Goal: Task Accomplishment & Management: Manage account settings

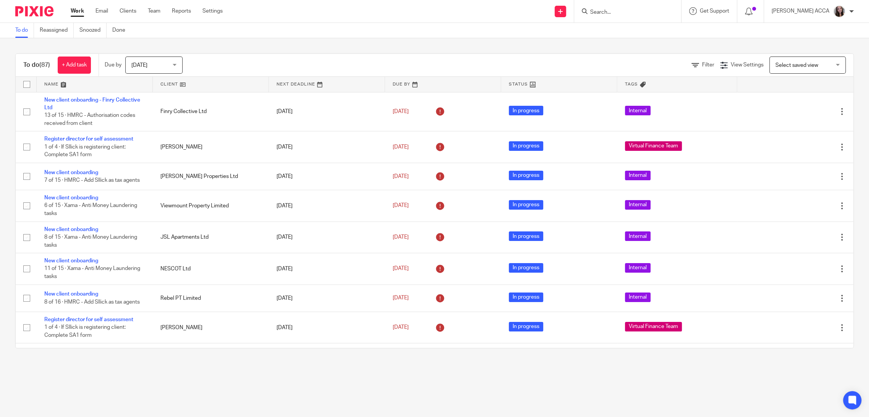
click at [611, 13] on input "Search" at bounding box center [623, 12] width 69 height 7
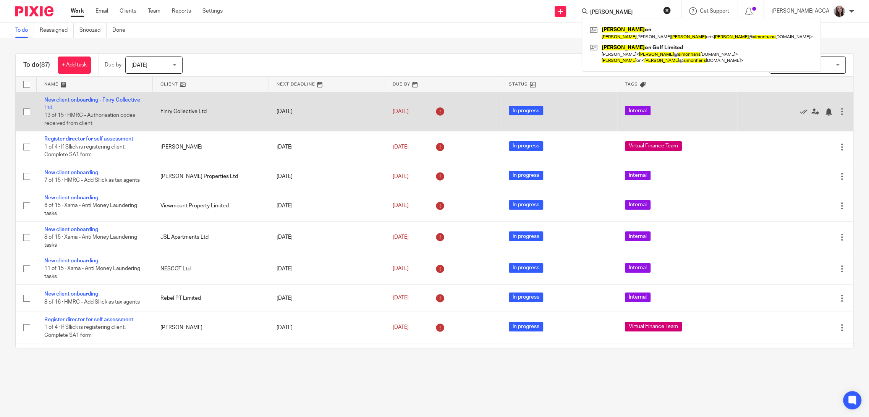
type input "simon hans"
click at [657, 57] on link at bounding box center [701, 54] width 227 height 24
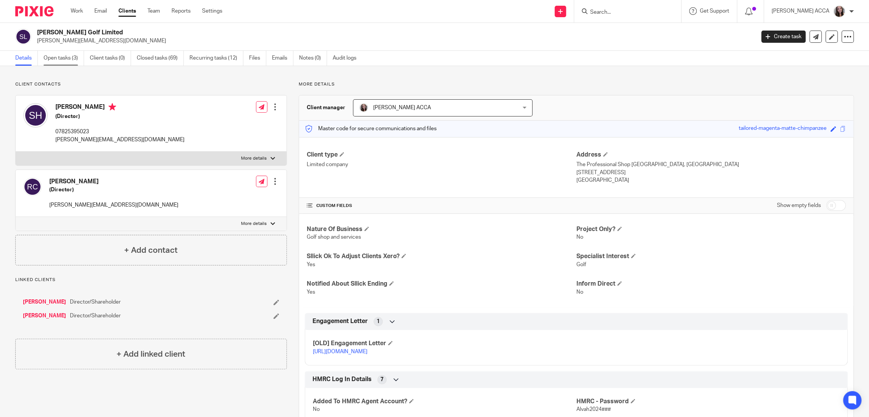
click at [64, 60] on link "Open tasks (3)" at bounding box center [64, 58] width 40 height 15
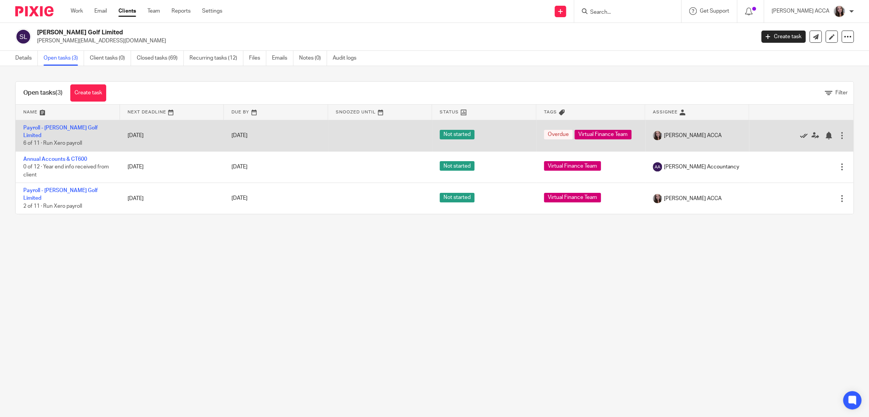
click at [800, 137] on icon at bounding box center [804, 136] width 8 height 8
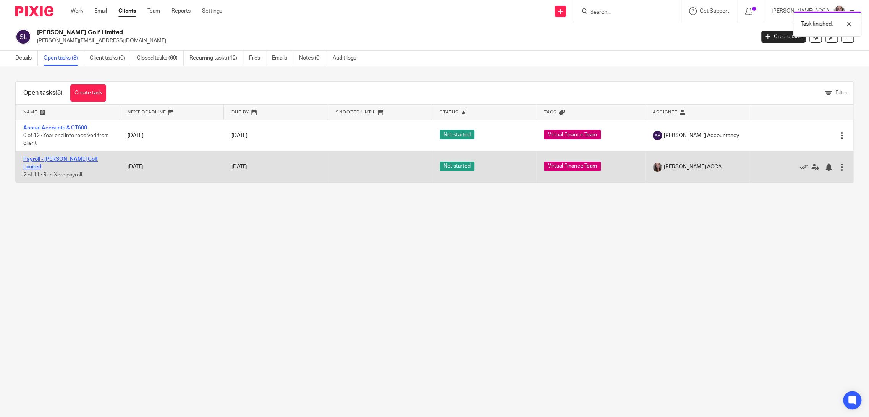
click at [46, 159] on link "Payroll - [PERSON_NAME] Golf Limited" at bounding box center [60, 163] width 74 height 13
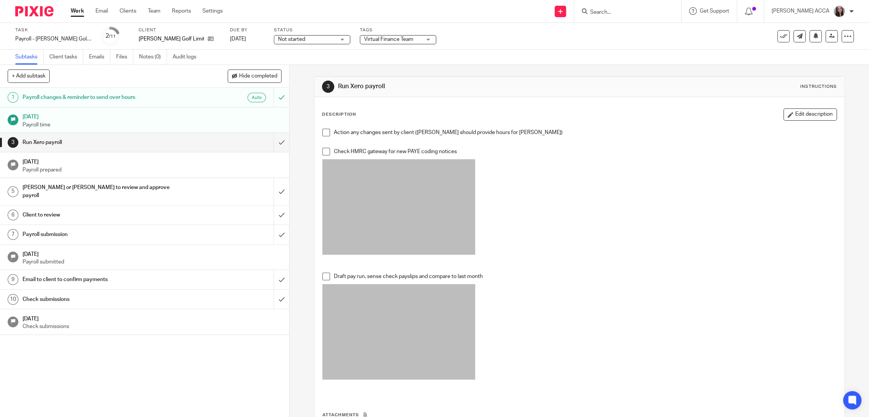
click at [67, 274] on h1 "Email to client to confirm payments" at bounding box center [104, 279] width 162 height 11
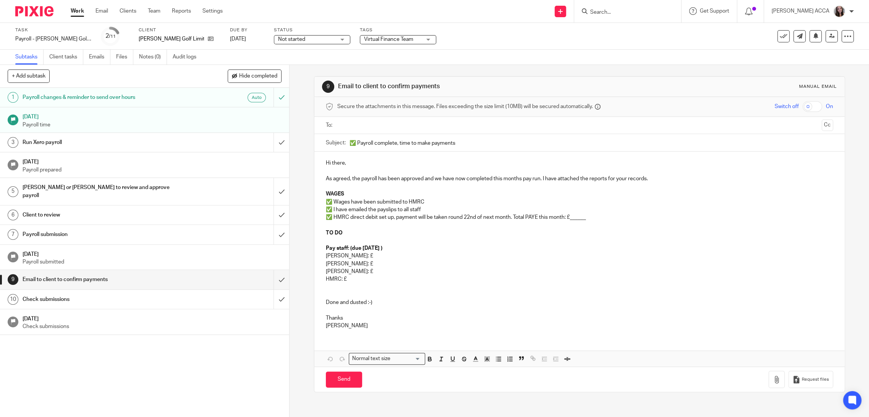
click at [379, 129] on input "text" at bounding box center [579, 125] width 479 height 9
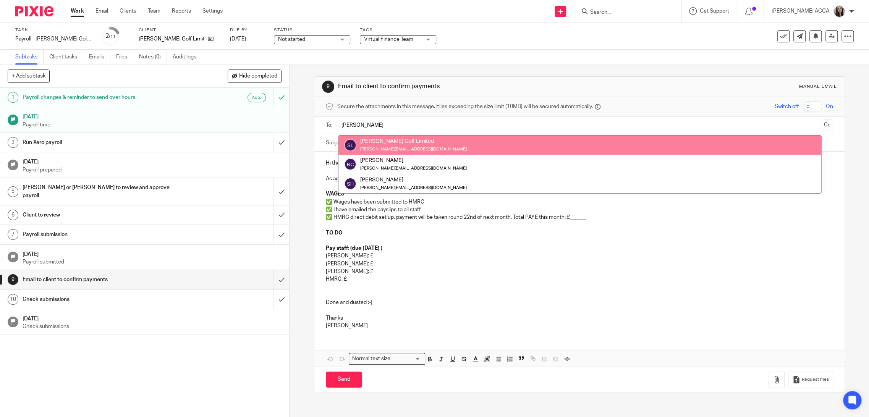
type input "Simon"
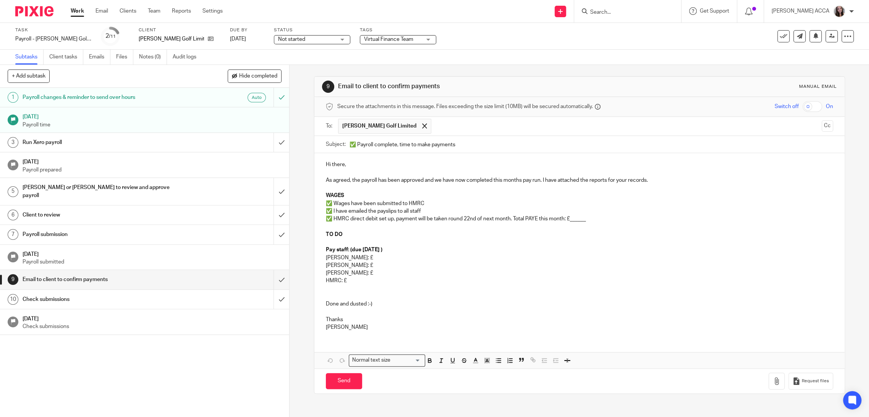
click at [575, 220] on p "✅ HMRC direct debit set up, payment will be taken round 22nd of next month. Tot…" at bounding box center [579, 219] width 507 height 8
click at [382, 249] on strong "Pay staff: (due 30th September )" at bounding box center [354, 249] width 57 height 5
click at [330, 259] on p "Lois: £" at bounding box center [579, 258] width 507 height 8
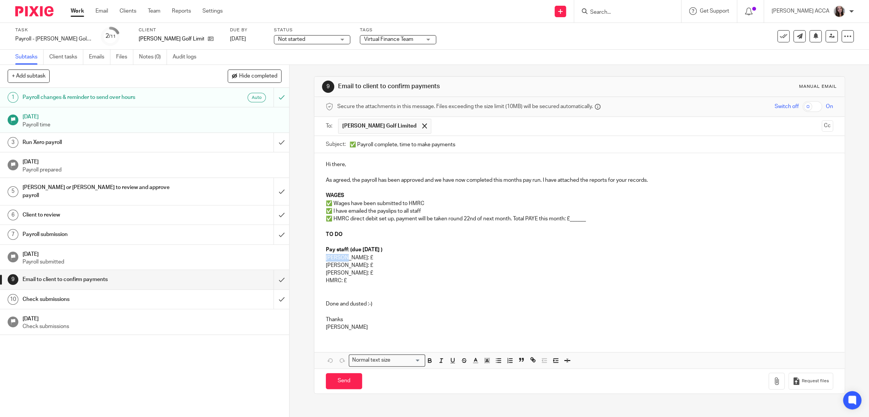
click at [330, 259] on p "Lois: £" at bounding box center [579, 258] width 507 height 8
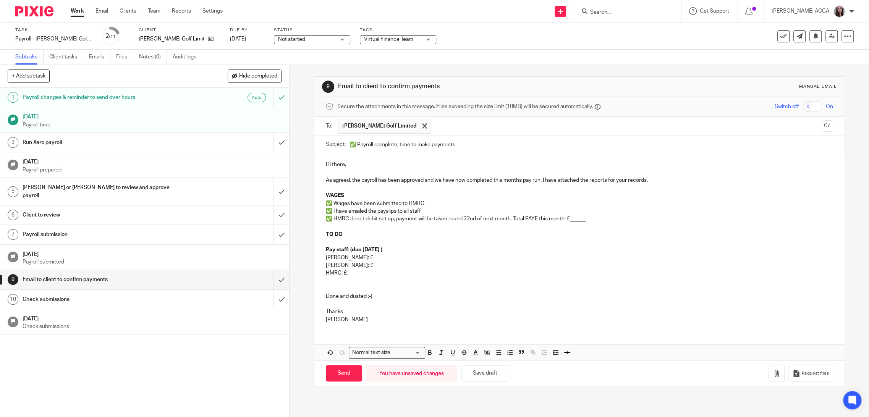
click at [355, 258] on p "Rachel: £" at bounding box center [579, 258] width 507 height 8
click at [367, 274] on p "HMRC: £" at bounding box center [579, 273] width 507 height 8
click at [576, 217] on p "✅ HMRC direct debit set up, payment will be taken round 22nd of next month. Tot…" at bounding box center [579, 219] width 507 height 8
click at [380, 273] on p "HMRC: £" at bounding box center [579, 273] width 507 height 8
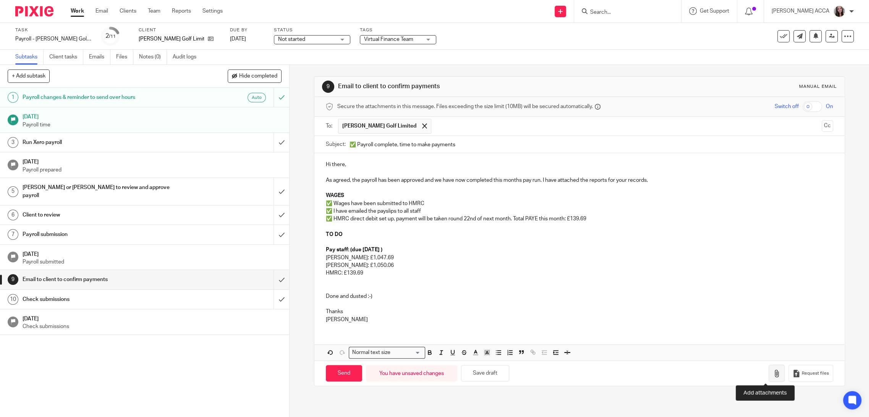
click at [772, 376] on button "button" at bounding box center [777, 373] width 16 height 17
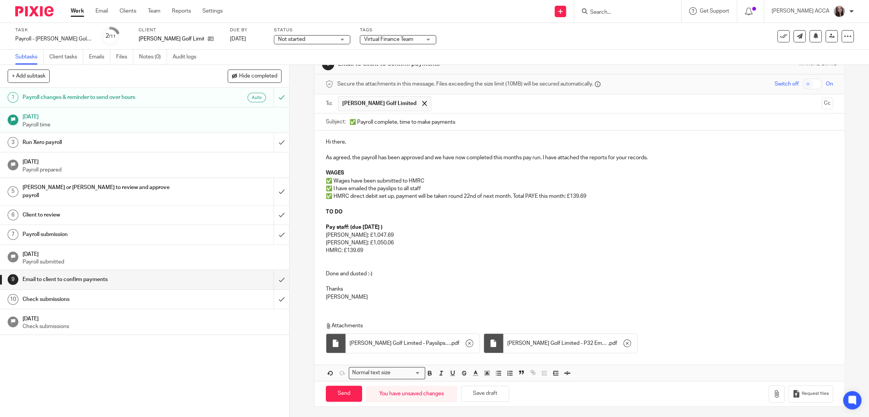
scroll to position [23, 0]
click at [348, 394] on input "Send" at bounding box center [344, 393] width 36 height 16
type input "Sent"
click at [229, 294] on div "Check submissions" at bounding box center [145, 299] width 244 height 11
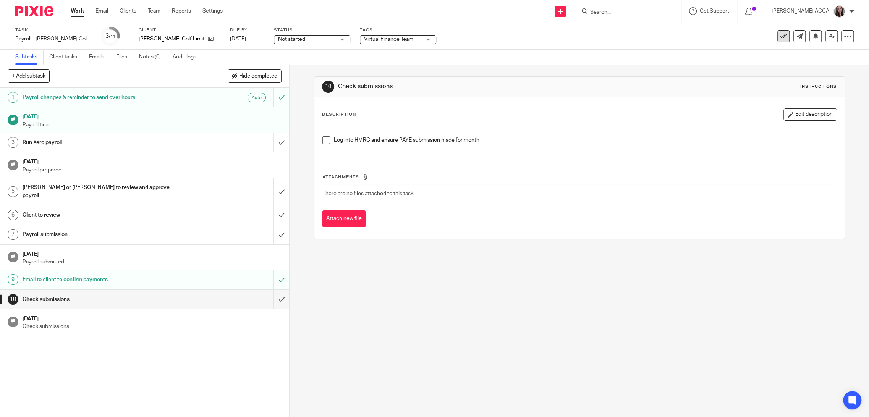
click at [779, 40] on button at bounding box center [783, 36] width 12 height 12
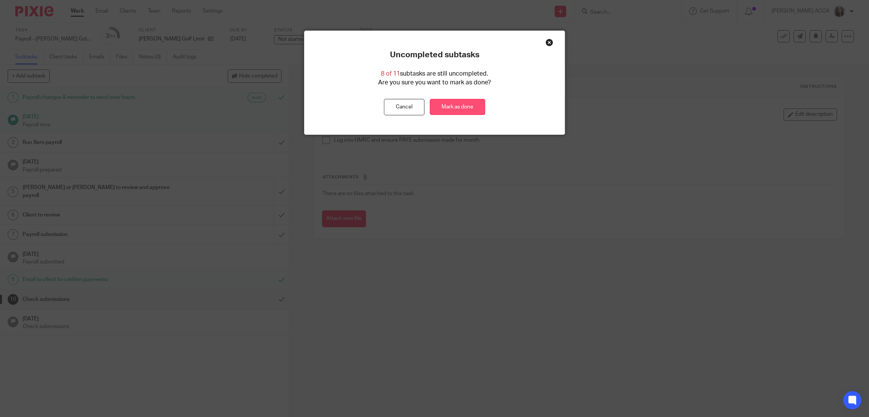
click at [443, 103] on link "Mark as done" at bounding box center [457, 107] width 55 height 16
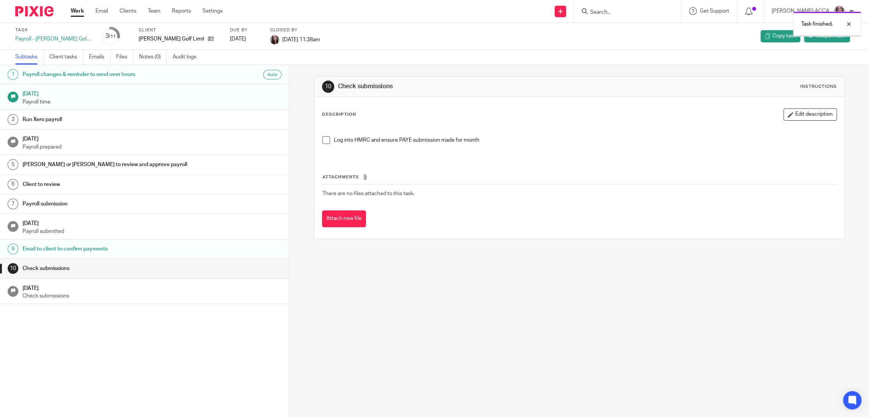
click at [604, 13] on div "Task finished." at bounding box center [648, 22] width 427 height 29
click at [604, 8] on div "Task finished." at bounding box center [648, 22] width 427 height 29
click at [604, 10] on div "Task finished." at bounding box center [648, 22] width 427 height 29
click at [628, 13] on div "Task finished." at bounding box center [648, 22] width 427 height 29
click at [605, 11] on div "Task finished." at bounding box center [648, 22] width 427 height 29
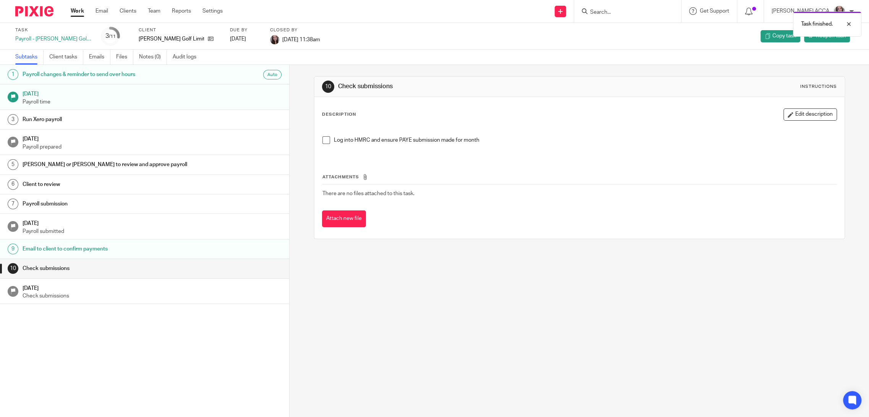
click at [76, 14] on link "Work" at bounding box center [77, 11] width 13 height 8
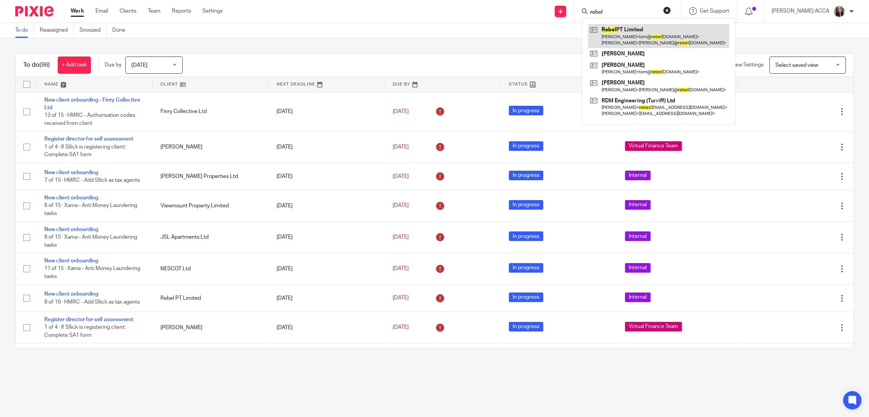
type input "rebel"
click at [634, 28] on link at bounding box center [658, 36] width 141 height 24
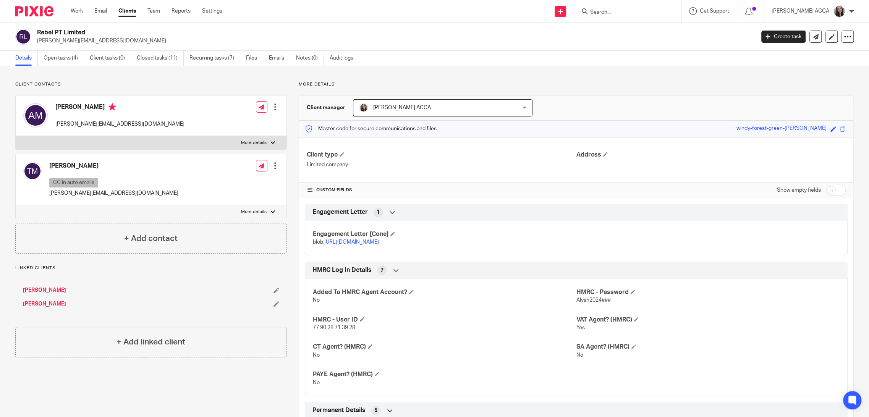
drag, startPoint x: 63, startPoint y: 63, endPoint x: 46, endPoint y: 76, distance: 20.9
click at [63, 63] on link "Open tasks (4)" at bounding box center [64, 58] width 40 height 15
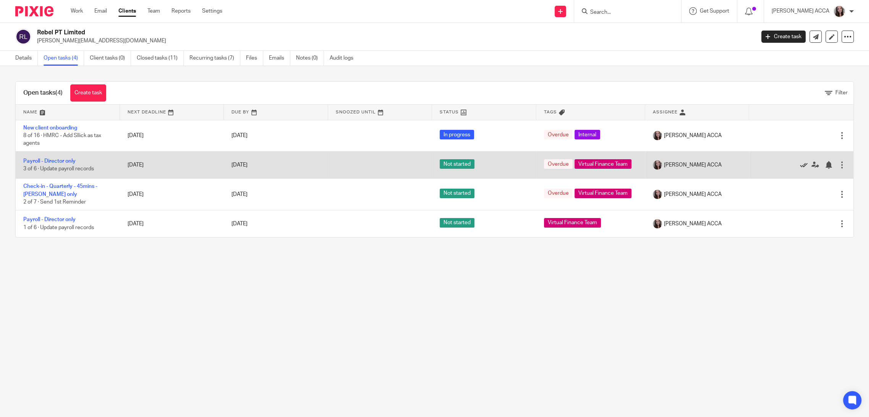
click at [800, 164] on icon at bounding box center [804, 165] width 8 height 8
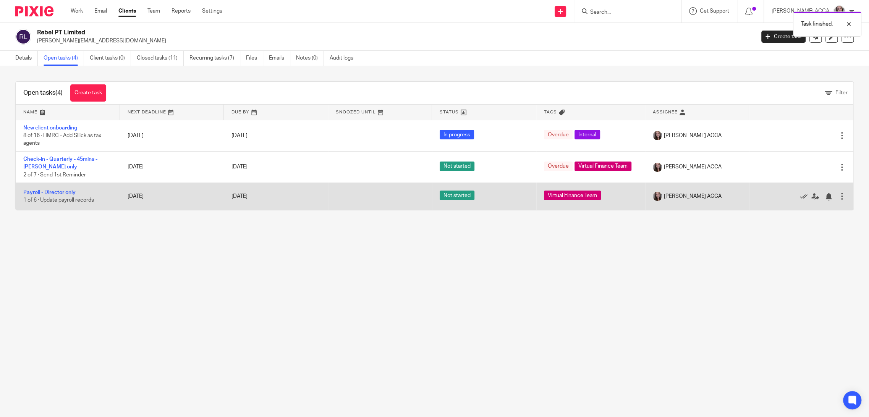
click at [62, 188] on td "Payroll - Director only 1 of 6 · Update payroll records" at bounding box center [68, 196] width 104 height 27
click at [61, 190] on link "Payroll - Director only" at bounding box center [49, 192] width 52 height 5
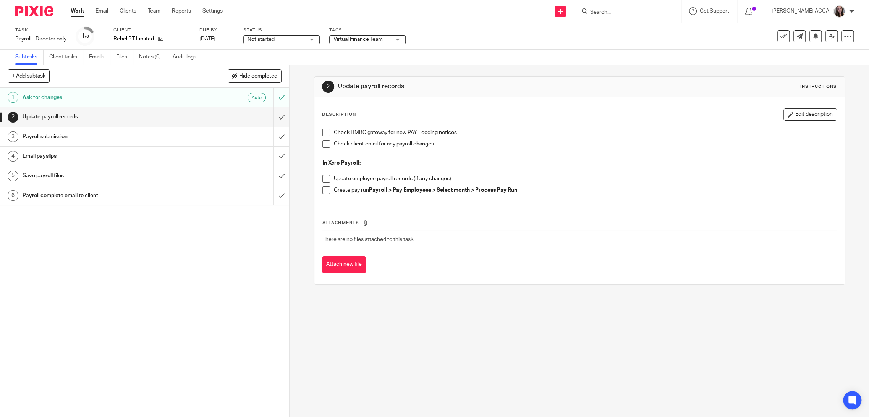
click at [65, 155] on h1 "Email payslips" at bounding box center [104, 156] width 162 height 11
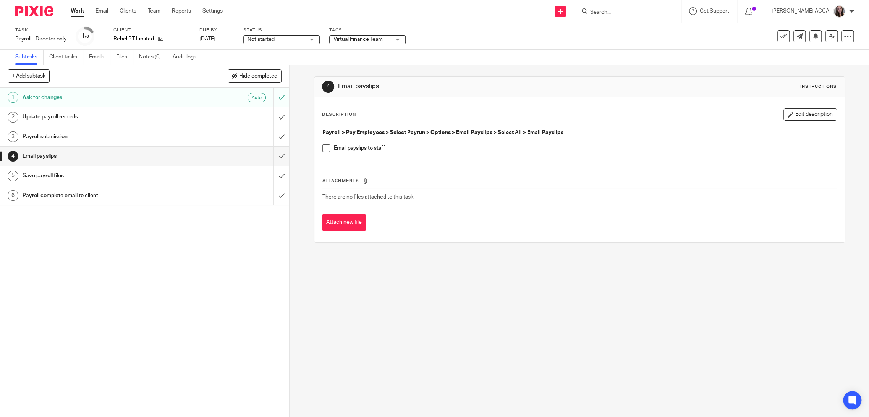
click at [324, 147] on span at bounding box center [326, 148] width 8 height 8
click at [271, 138] on input "submit" at bounding box center [144, 136] width 289 height 19
click at [274, 159] on input "submit" at bounding box center [144, 156] width 289 height 19
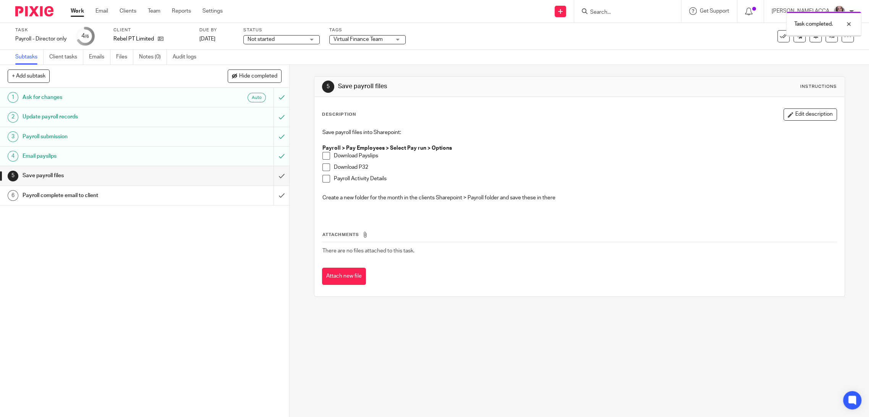
click at [182, 194] on div "Payroll complete email to client" at bounding box center [145, 195] width 244 height 11
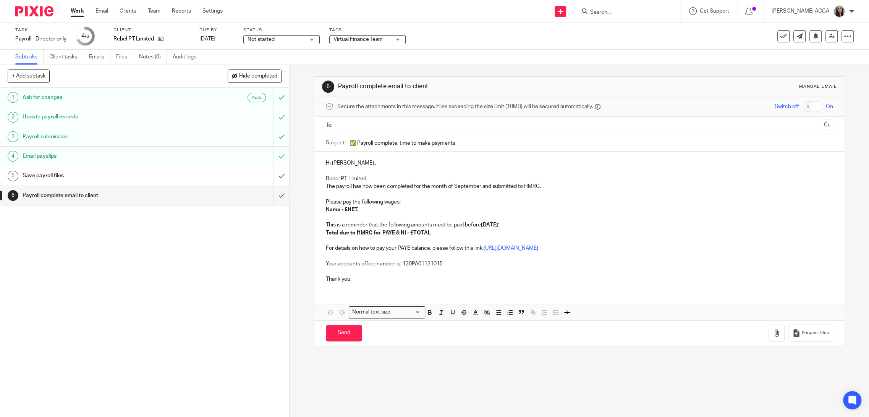
click at [374, 119] on ul at bounding box center [580, 125] width 484 height 13
click at [371, 125] on input "text" at bounding box center [579, 125] width 479 height 9
click at [429, 125] on input "text" at bounding box center [611, 126] width 416 height 15
click at [343, 165] on p "Hi Alice ," at bounding box center [579, 165] width 507 height 8
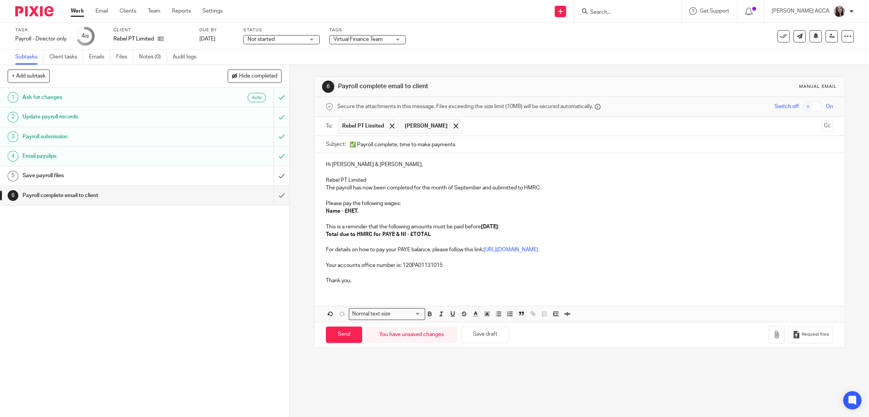
click at [351, 180] on p "Rebel PT Limited" at bounding box center [579, 180] width 507 height 8
click at [345, 209] on strong "Name - £NET." at bounding box center [342, 211] width 32 height 5
click at [332, 209] on strong "Name - £NET." at bounding box center [342, 211] width 32 height 5
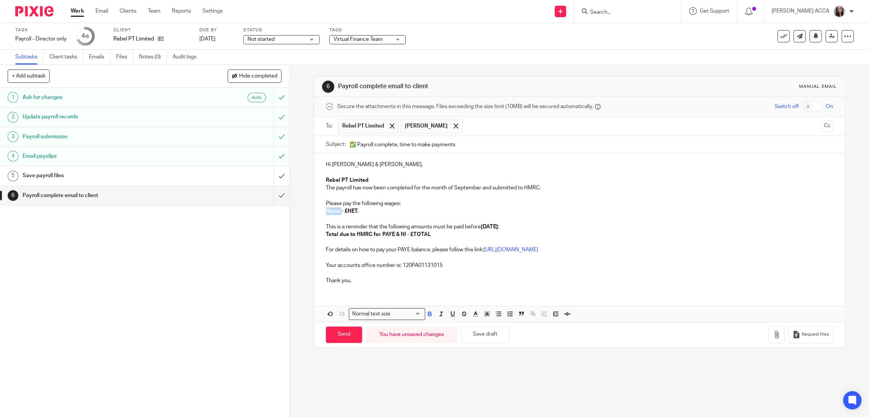
click at [332, 209] on strong "Name - £NET." at bounding box center [342, 211] width 32 height 5
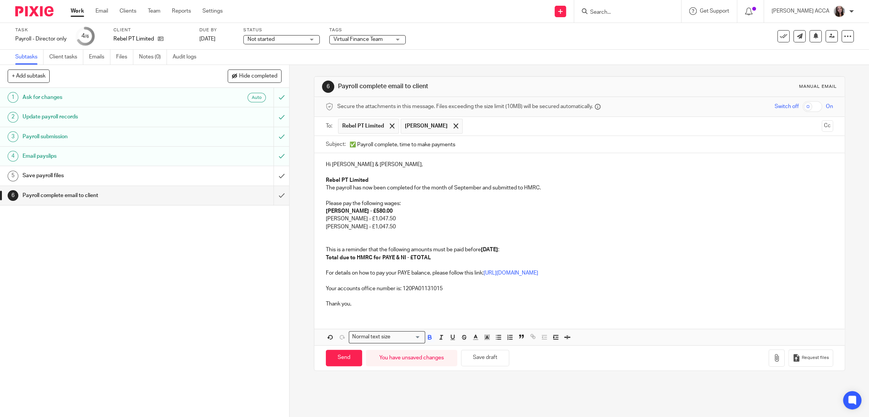
click at [332, 210] on strong "Aidan - £580.00" at bounding box center [359, 211] width 67 height 5
click at [421, 259] on strong "Total due to HMRC for PAYE & NI - £TOTAL" at bounding box center [378, 257] width 105 height 5
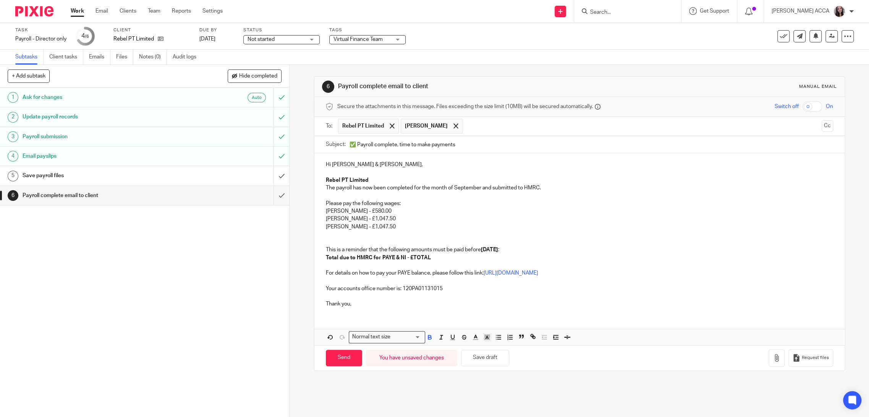
click at [469, 252] on p "This is a reminder that the following amounts must be paid before 22nd October :" at bounding box center [579, 250] width 507 height 8
click at [416, 256] on strong "Total due to HMRC for PAYE & NI - £TOTAL" at bounding box center [378, 257] width 105 height 5
click at [351, 314] on div "Hi Alice & Tom, Rebel PT Limited The payroll has now been completed for the mon…" at bounding box center [579, 233] width 530 height 160
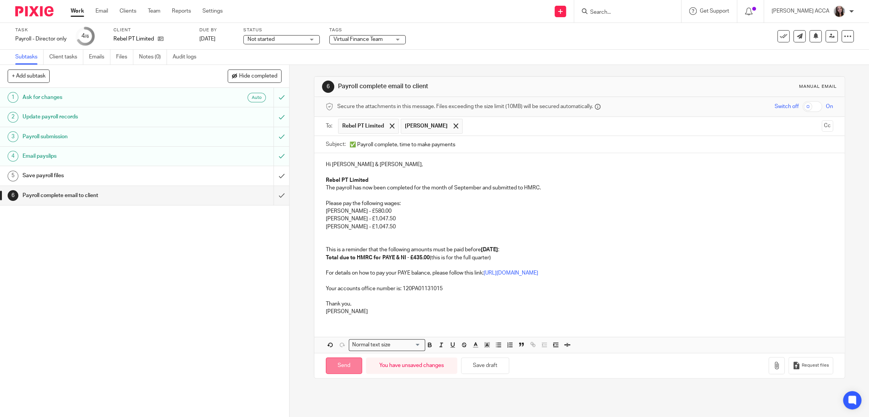
click at [338, 364] on input "Send" at bounding box center [344, 366] width 36 height 16
type input "Sent"
click at [780, 33] on icon at bounding box center [784, 36] width 8 height 8
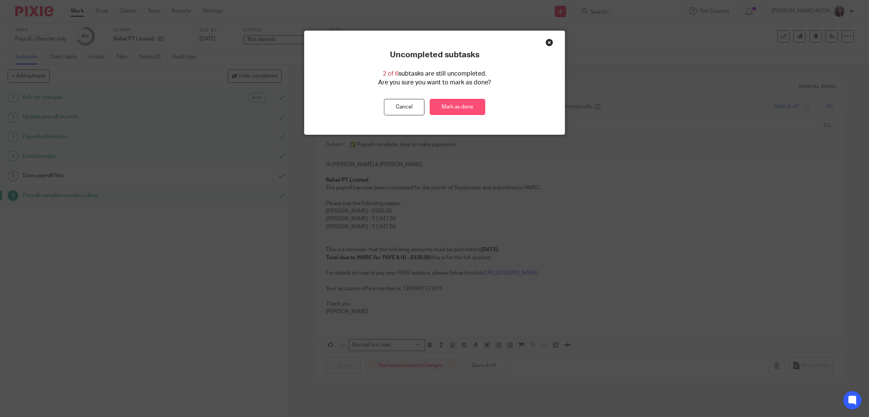
click at [450, 100] on link "Mark as done" at bounding box center [457, 107] width 55 height 16
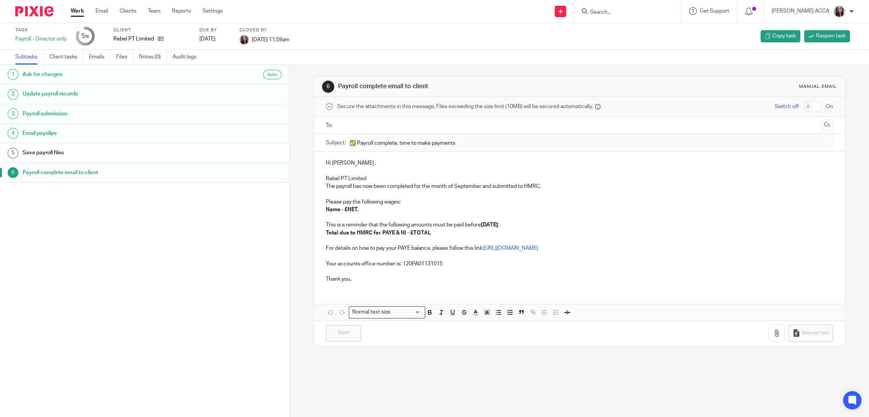
click at [627, 11] on input "Search" at bounding box center [623, 12] width 69 height 7
click at [605, 11] on input "Search" at bounding box center [623, 12] width 69 height 7
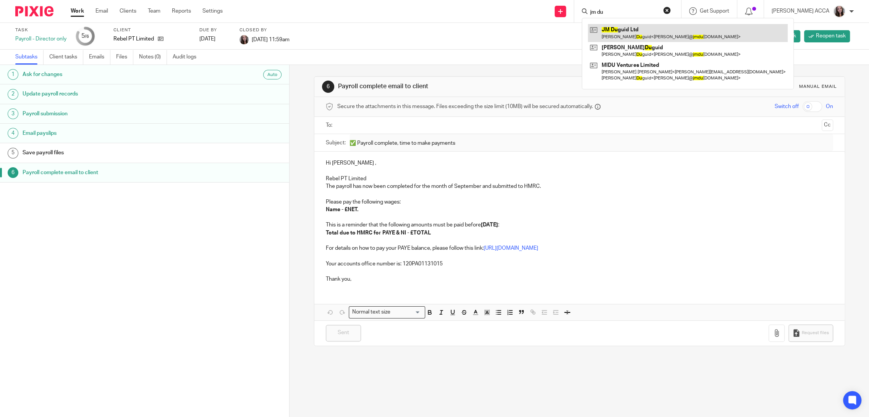
type input "jm du"
click at [639, 37] on link at bounding box center [688, 33] width 200 height 18
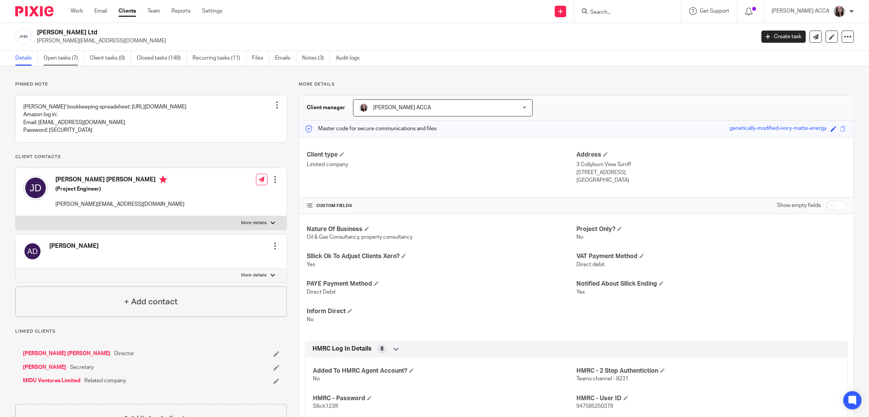
click at [62, 60] on link "Open tasks (7)" at bounding box center [64, 58] width 40 height 15
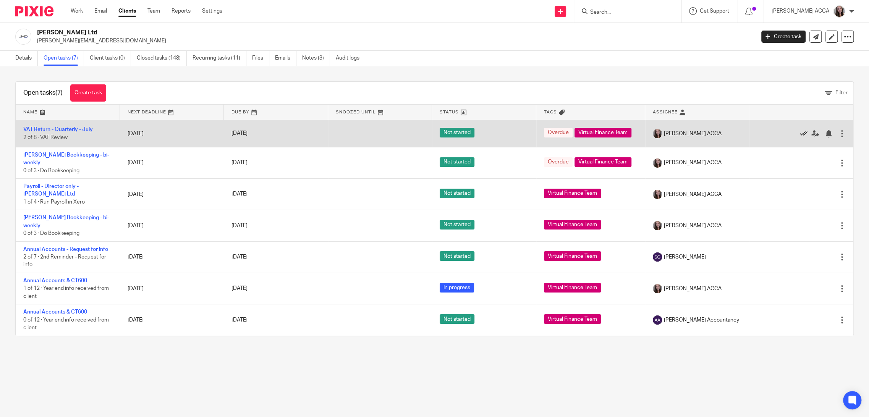
click at [800, 133] on icon at bounding box center [804, 134] width 8 height 8
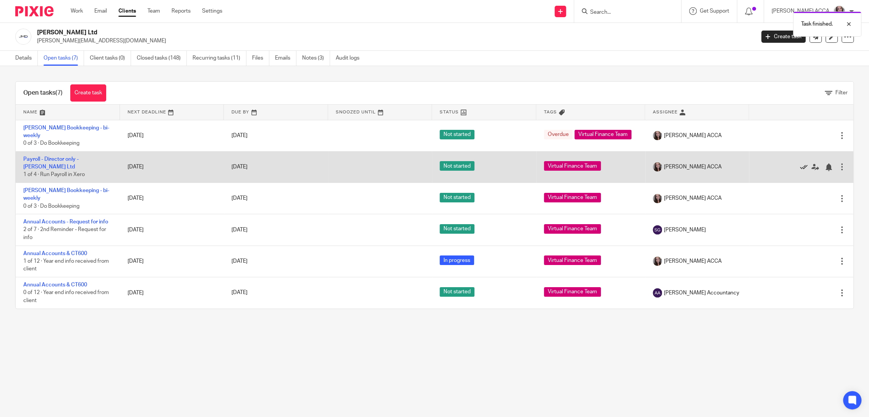
click at [800, 167] on icon at bounding box center [804, 168] width 8 height 8
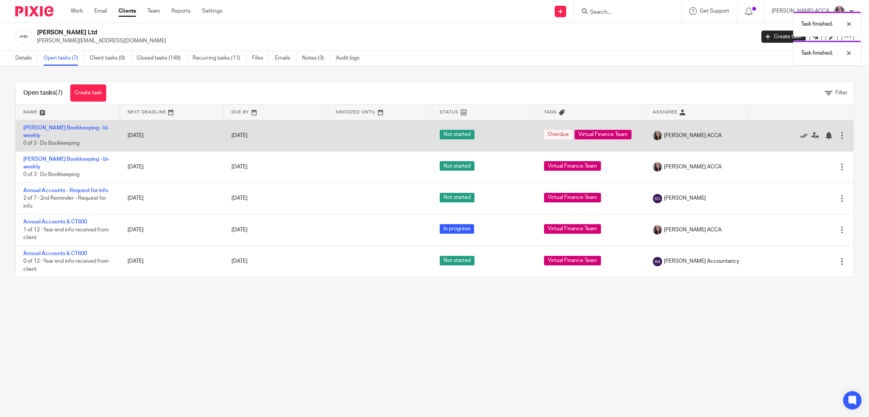
click at [800, 135] on icon at bounding box center [804, 136] width 8 height 8
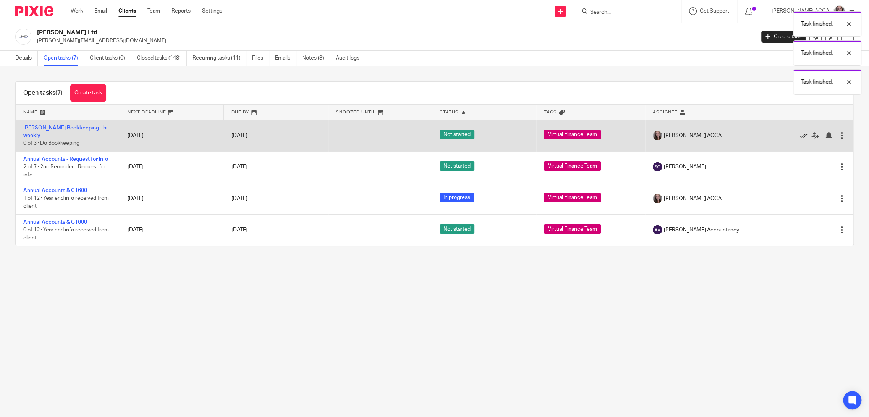
click at [800, 132] on icon at bounding box center [804, 136] width 8 height 8
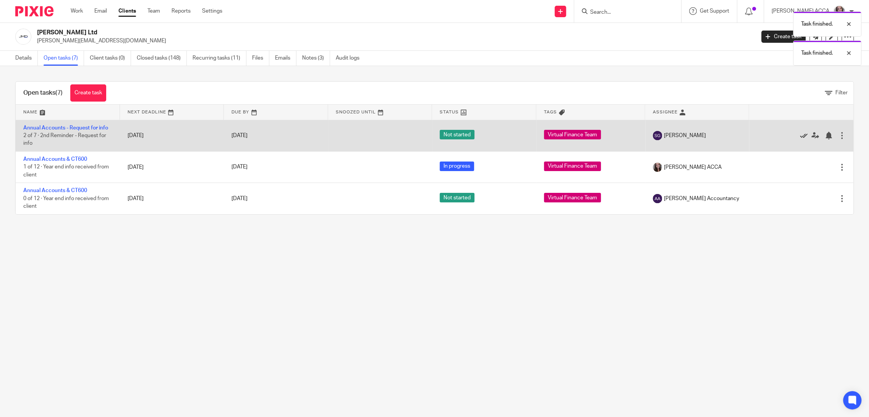
click at [800, 136] on icon at bounding box center [804, 136] width 8 height 8
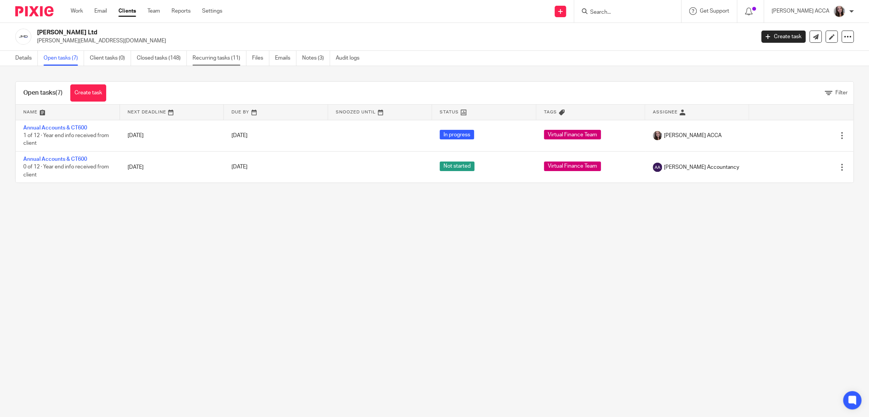
click at [214, 58] on link "Recurring tasks (11)" at bounding box center [220, 58] width 54 height 15
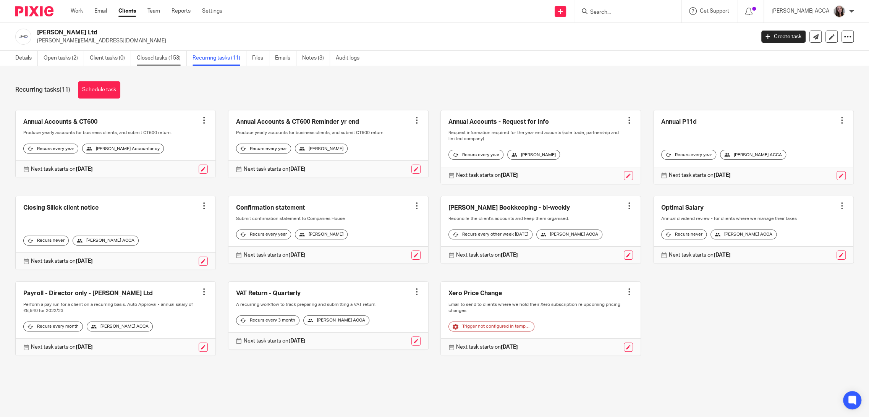
click at [154, 60] on link "Closed tasks (153)" at bounding box center [162, 58] width 50 height 15
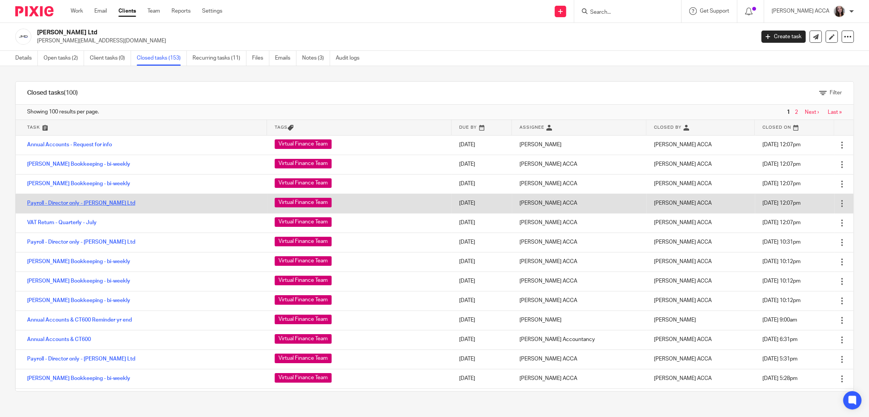
click at [99, 203] on link "Payroll - Director only - [PERSON_NAME] Ltd" at bounding box center [81, 203] width 108 height 5
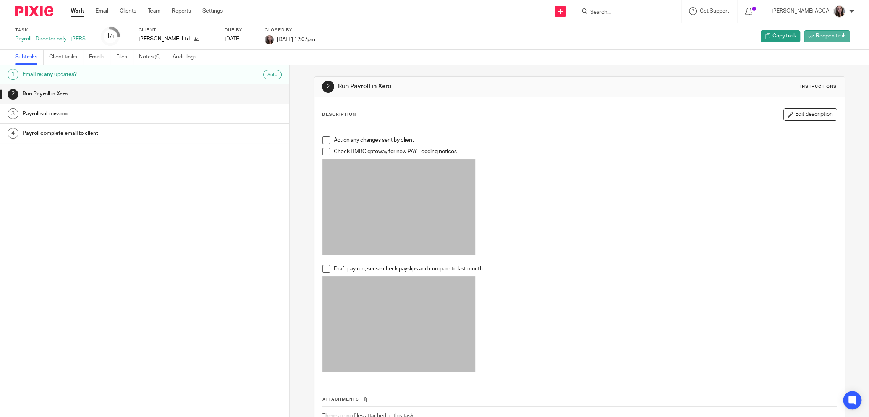
click at [816, 38] on span "Reopen task" at bounding box center [831, 36] width 30 height 8
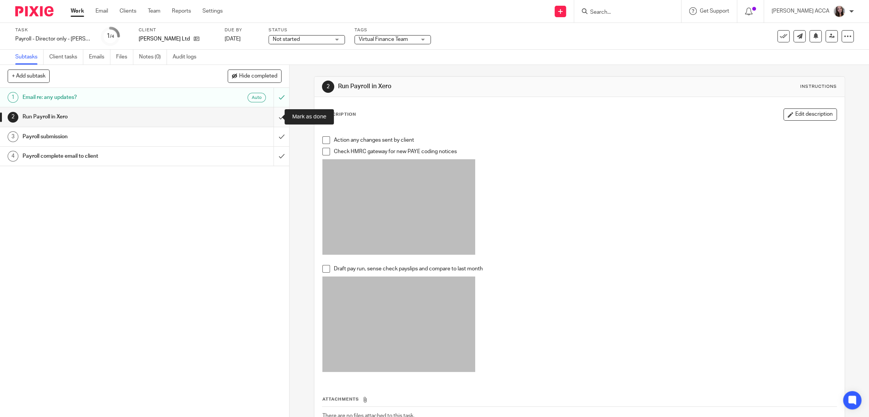
click at [275, 117] on input "submit" at bounding box center [144, 116] width 289 height 19
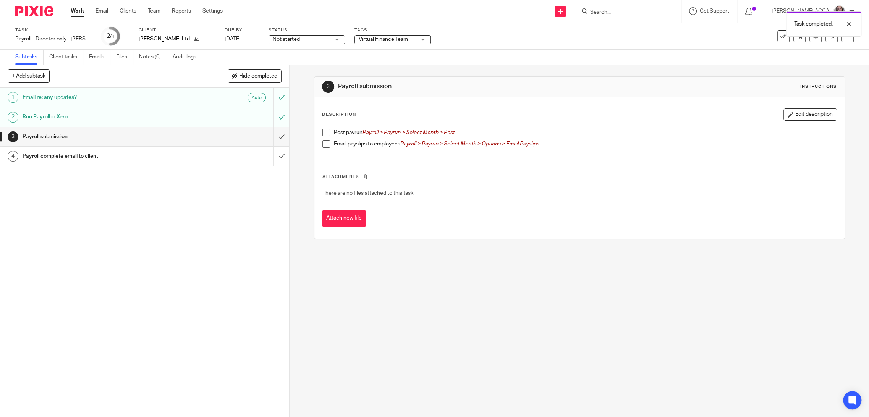
click at [326, 132] on span at bounding box center [326, 133] width 8 height 8
click at [324, 144] on span at bounding box center [326, 144] width 8 height 8
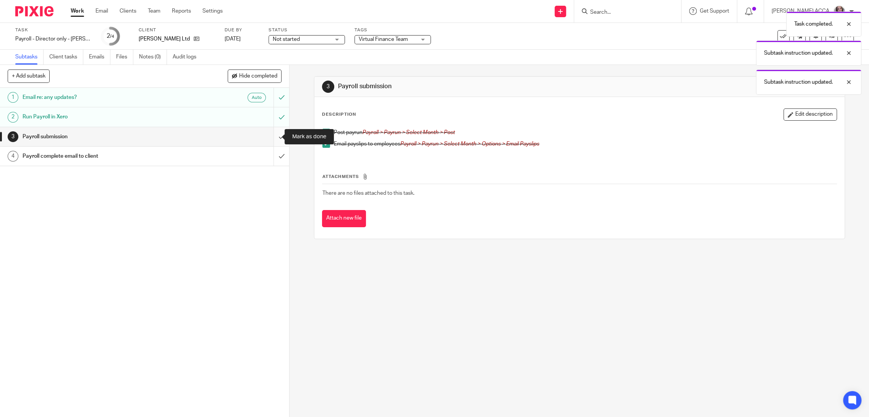
click at [274, 137] on input "submit" at bounding box center [144, 136] width 289 height 19
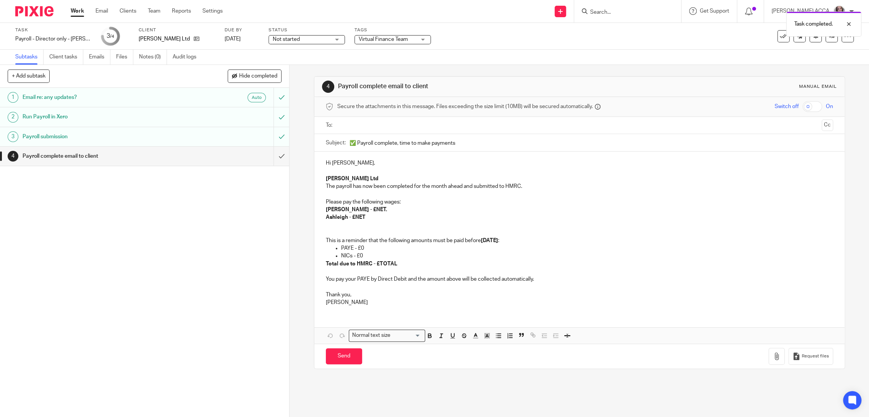
click at [381, 125] on input "text" at bounding box center [579, 125] width 479 height 9
click at [353, 209] on strong "[PERSON_NAME] - £NET." at bounding box center [356, 211] width 61 height 5
click at [348, 210] on strong "[PERSON_NAME] - £NET." at bounding box center [356, 211] width 61 height 5
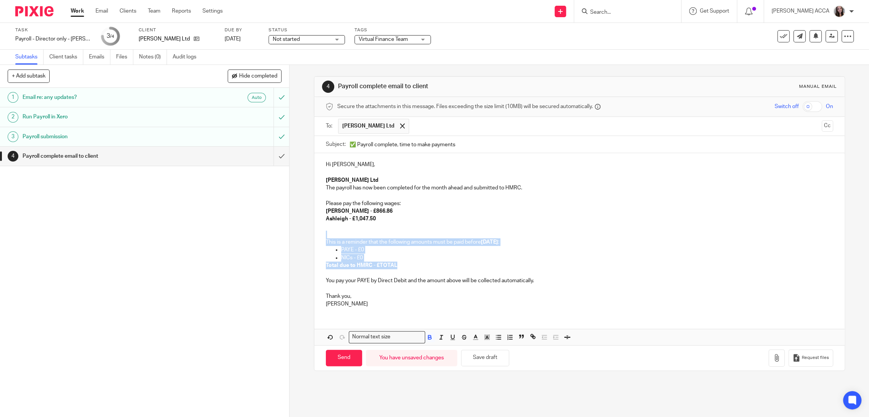
drag, startPoint x: 415, startPoint y: 265, endPoint x: 321, endPoint y: 238, distance: 97.9
click at [321, 238] on div "Hi [PERSON_NAME], [PERSON_NAME] Ltd The payroll has now been completed for the …" at bounding box center [579, 233] width 530 height 160
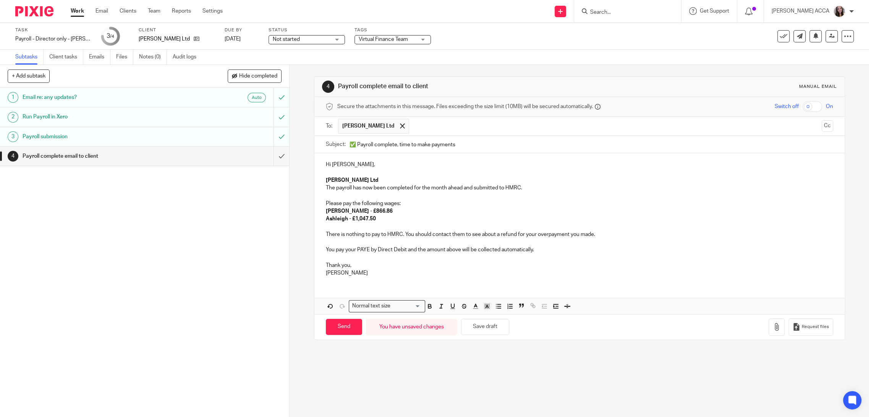
click at [349, 247] on p "You pay your PAYE by Direct Debit and the amount above will be collected automa…" at bounding box center [579, 250] width 507 height 8
click at [345, 330] on input "Send" at bounding box center [344, 327] width 36 height 16
type input "Sent"
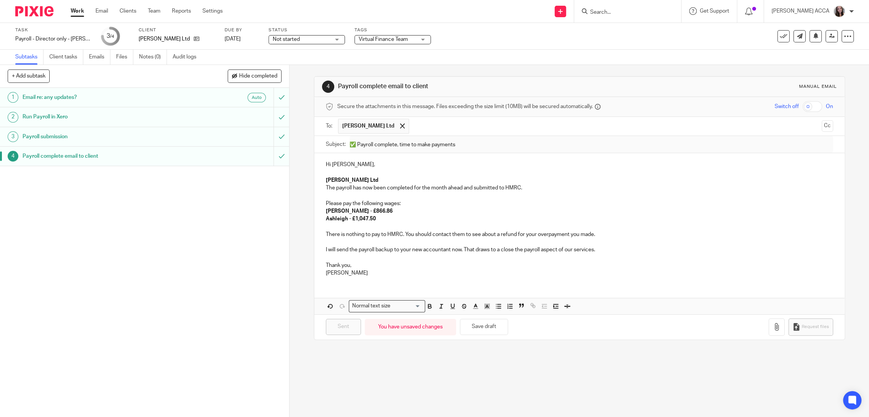
click at [611, 13] on input "Search" at bounding box center [623, 12] width 69 height 7
type input "glen tanar"
click at [645, 30] on link at bounding box center [664, 33] width 153 height 18
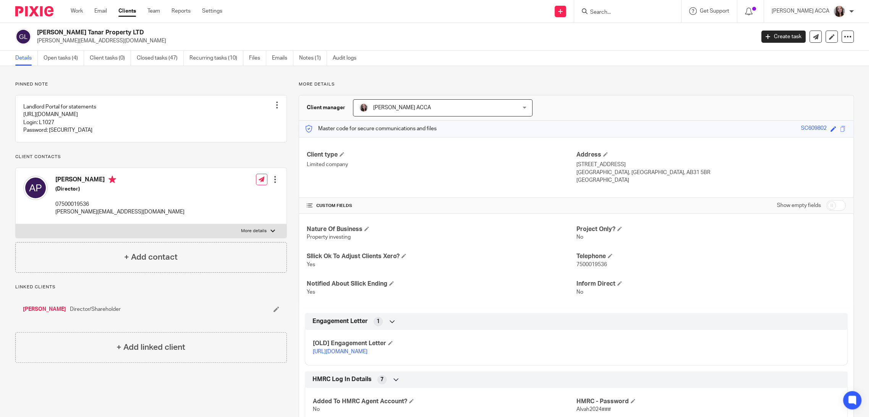
drag, startPoint x: 55, startPoint y: 58, endPoint x: 141, endPoint y: 238, distance: 199.4
click at [55, 58] on link "Open tasks (4)" at bounding box center [64, 58] width 40 height 15
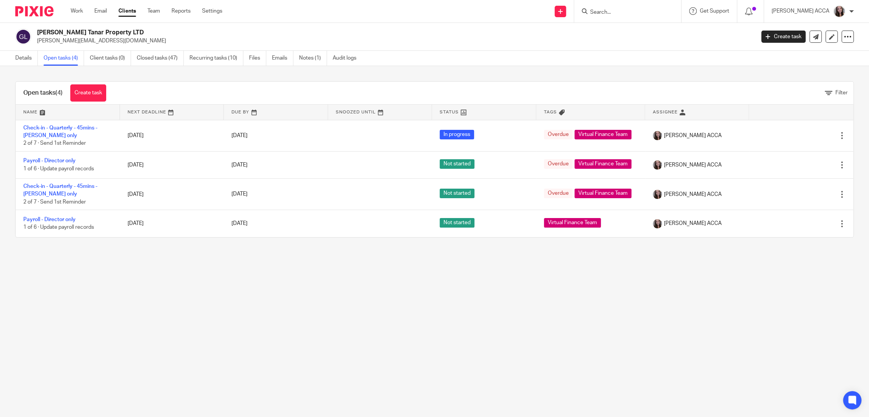
click at [606, 10] on input "Search" at bounding box center [623, 12] width 69 height 7
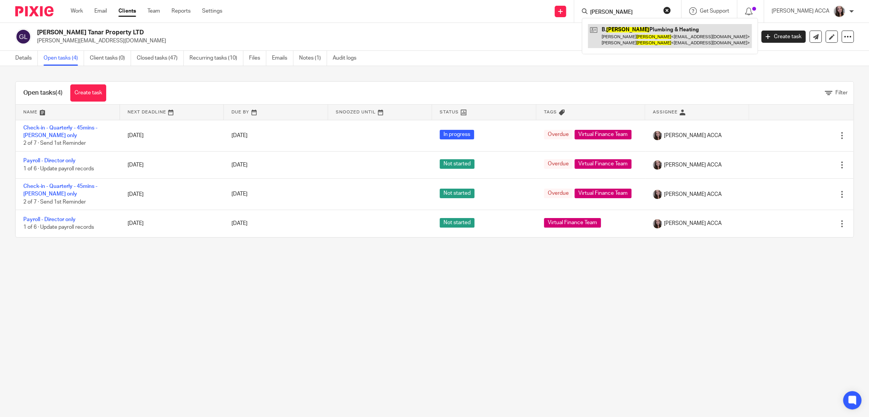
type input "barron"
click at [656, 42] on link at bounding box center [670, 36] width 164 height 24
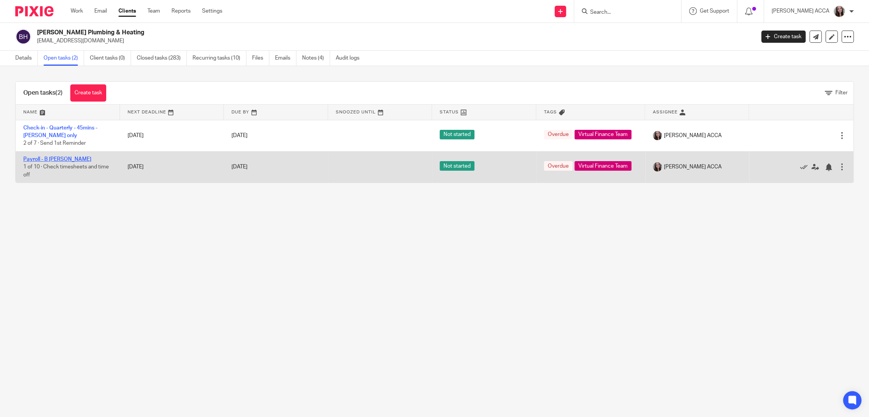
click at [31, 158] on link "Payroll - B [PERSON_NAME]" at bounding box center [57, 159] width 68 height 5
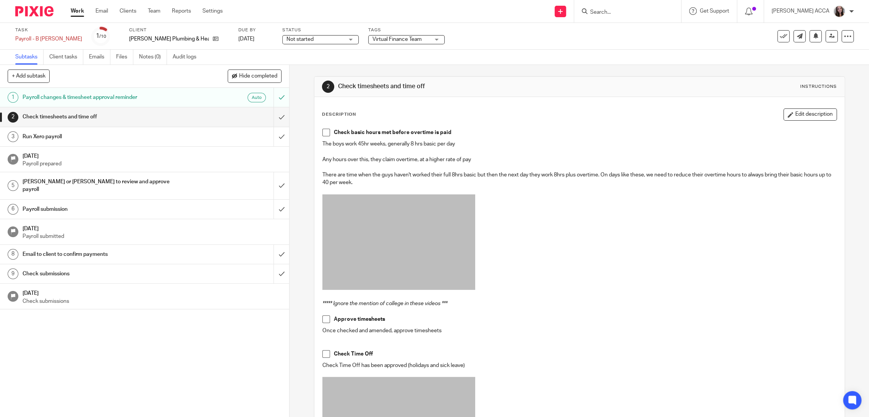
click at [92, 249] on h1 "Email to client to confirm payments" at bounding box center [104, 254] width 162 height 11
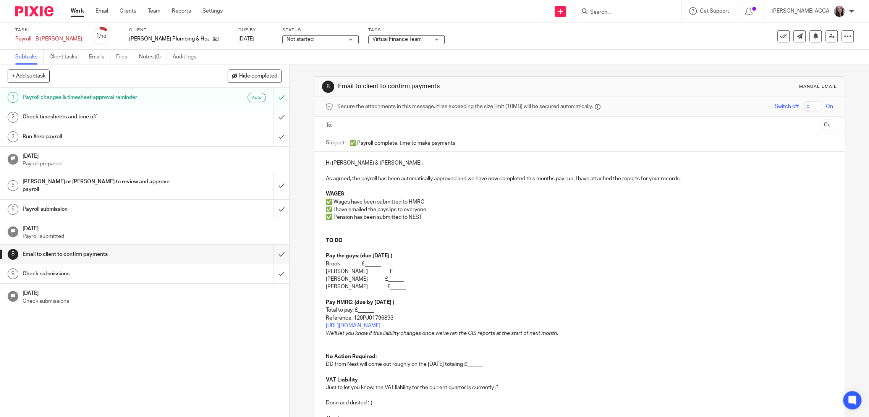
click at [368, 262] on p "Brook £______" at bounding box center [579, 264] width 507 height 8
click at [355, 261] on p "Brook £______" at bounding box center [579, 264] width 507 height 8
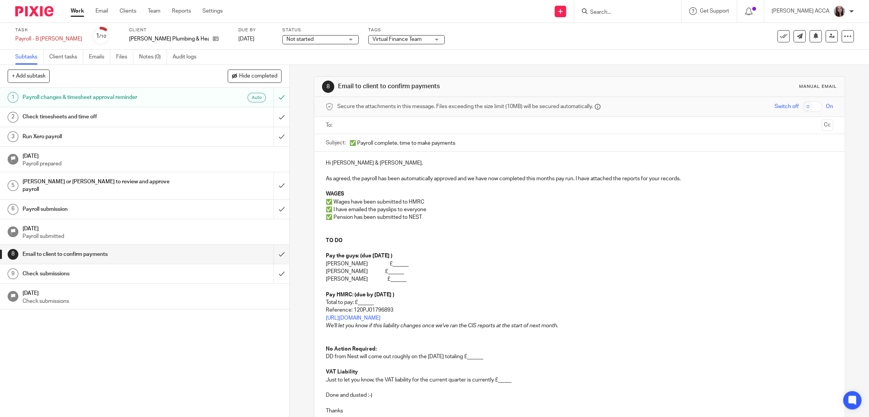
click at [367, 262] on p "Dylan £______" at bounding box center [579, 264] width 507 height 8
click at [355, 271] on p "Graham £______" at bounding box center [579, 272] width 507 height 8
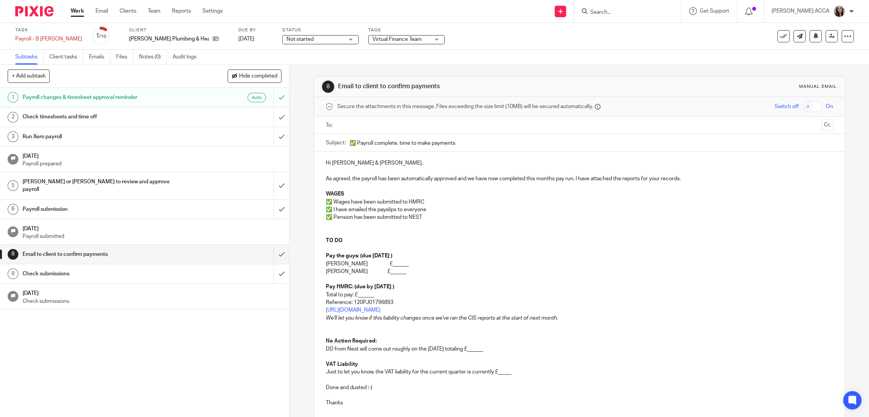
click at [375, 263] on p "Dylan £______" at bounding box center [579, 264] width 507 height 8
click at [372, 262] on p "Dylan £______" at bounding box center [579, 264] width 507 height 8
click at [370, 269] on p "James £______" at bounding box center [579, 272] width 507 height 8
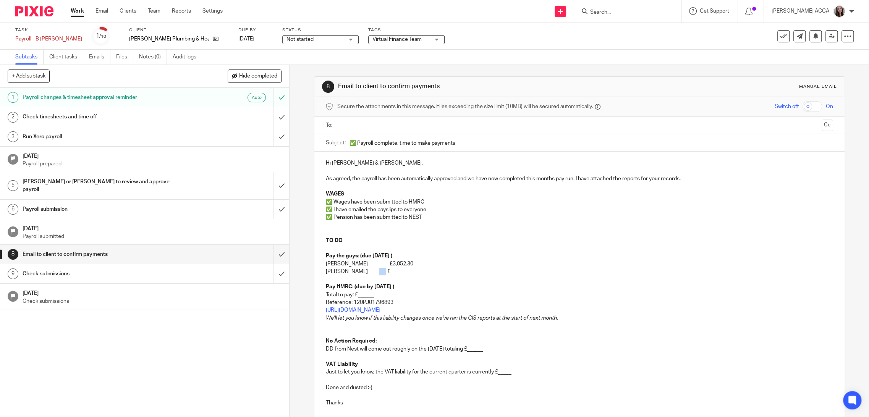
click at [370, 269] on p "James £______" at bounding box center [579, 272] width 507 height 8
click at [365, 295] on p "Total to pay: £______" at bounding box center [579, 295] width 507 height 8
click at [496, 350] on p "DD from Nest will come out roughly on the 19th of October totaling £______" at bounding box center [579, 349] width 507 height 8
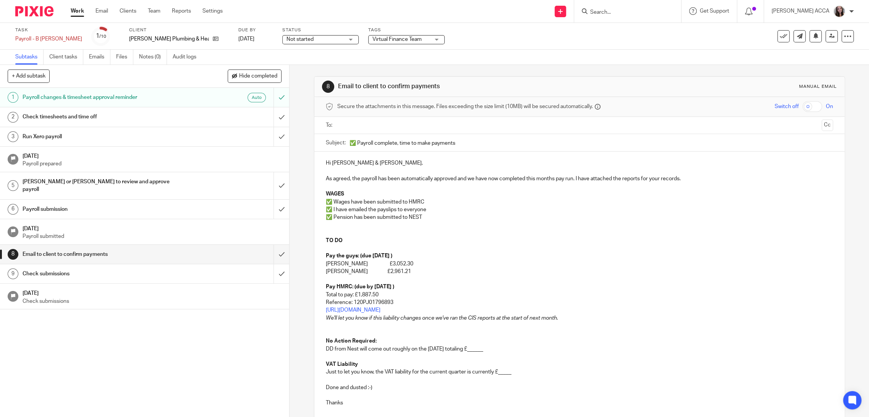
click at [495, 351] on p "DD from Nest will come out roughly on the 19th of October totaling £______" at bounding box center [579, 349] width 507 height 8
click at [507, 373] on p "Just to let you know, the VAT liability for the current quarter is currently £_…" at bounding box center [579, 372] width 507 height 8
drag, startPoint x: 507, startPoint y: 373, endPoint x: 501, endPoint y: 372, distance: 6.2
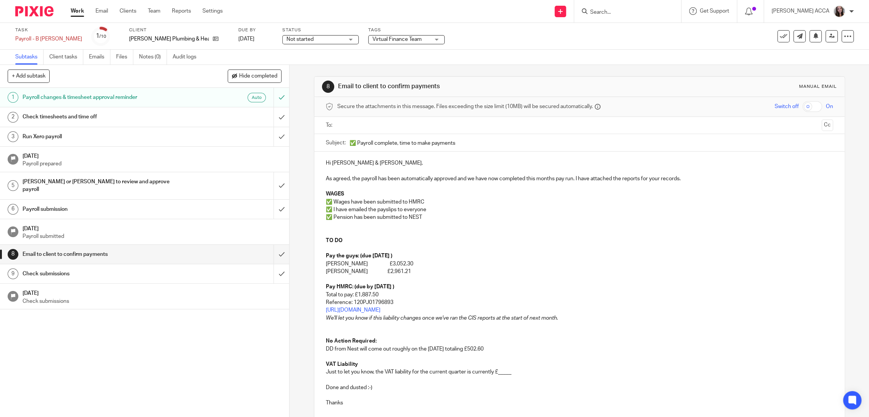
click at [501, 372] on p "Just to let you know, the VAT liability for the current quarter is currently £_…" at bounding box center [579, 372] width 507 height 8
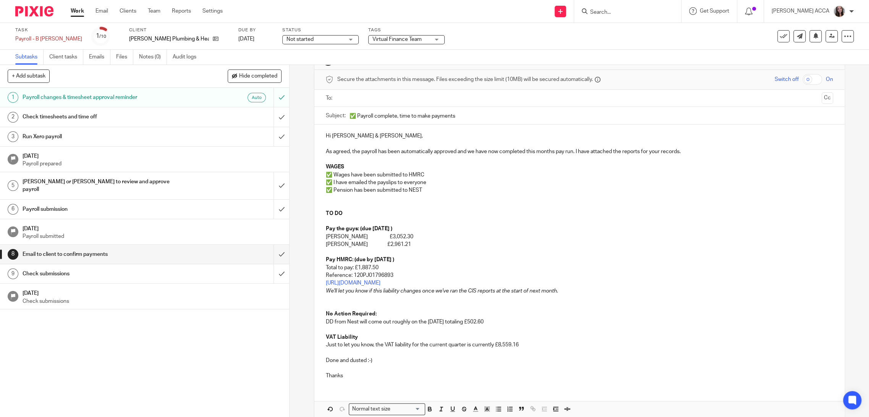
scroll to position [52, 0]
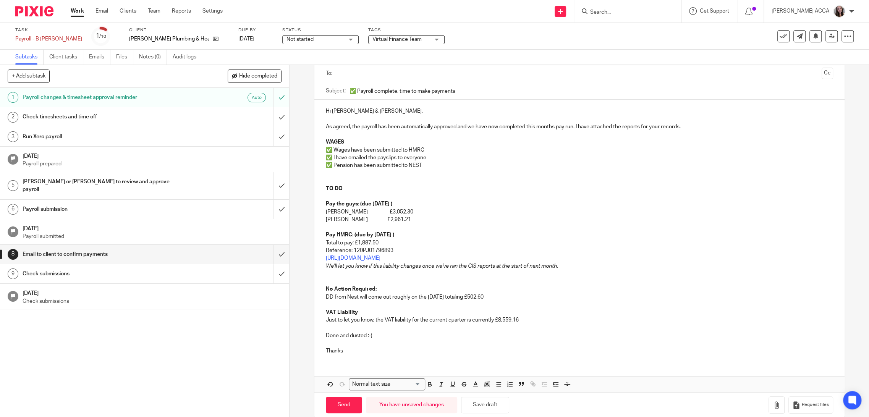
click at [353, 353] on p "Thanks" at bounding box center [579, 351] width 507 height 8
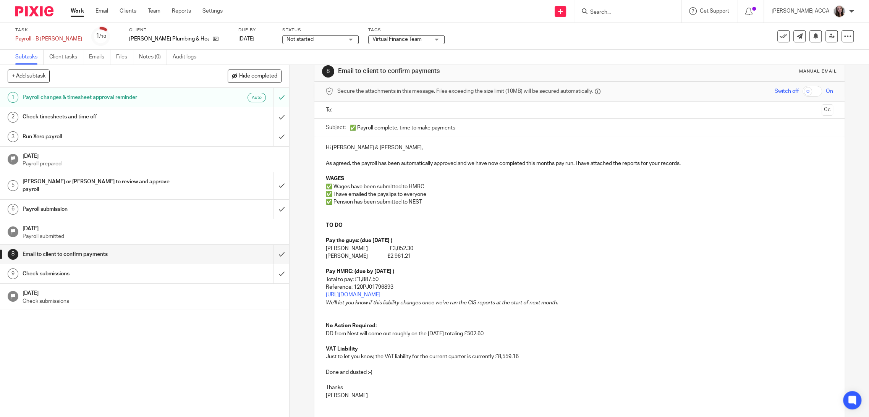
scroll to position [15, 0]
click at [375, 115] on ul at bounding box center [580, 110] width 484 height 13
click at [372, 110] on input "text" at bounding box center [579, 110] width 479 height 9
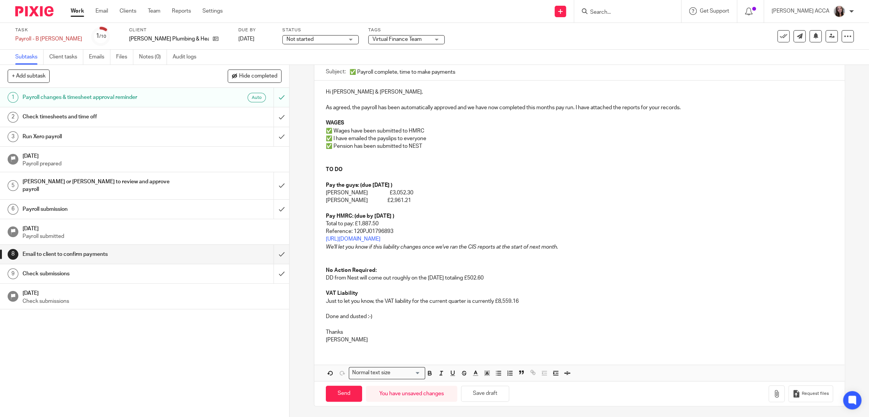
scroll to position [73, 0]
click at [344, 391] on input "Send" at bounding box center [344, 393] width 36 height 16
type input "Sent"
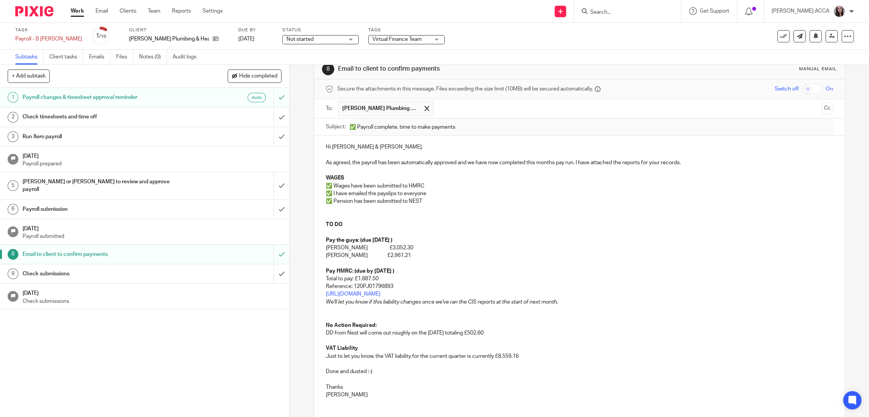
scroll to position [0, 0]
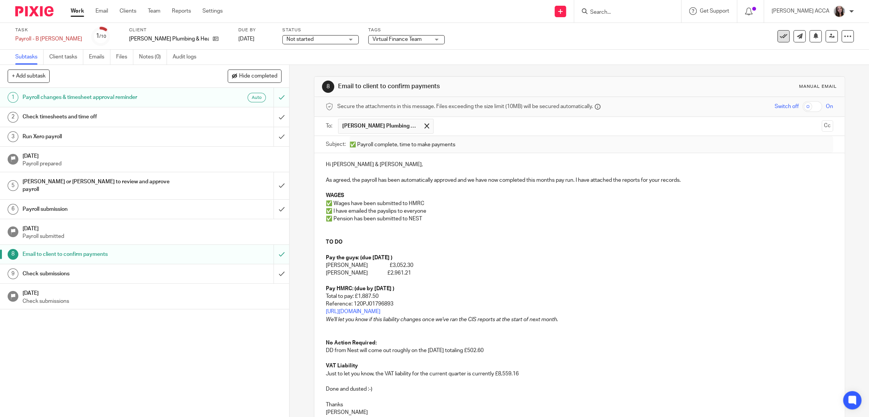
click at [780, 36] on icon at bounding box center [784, 36] width 8 height 8
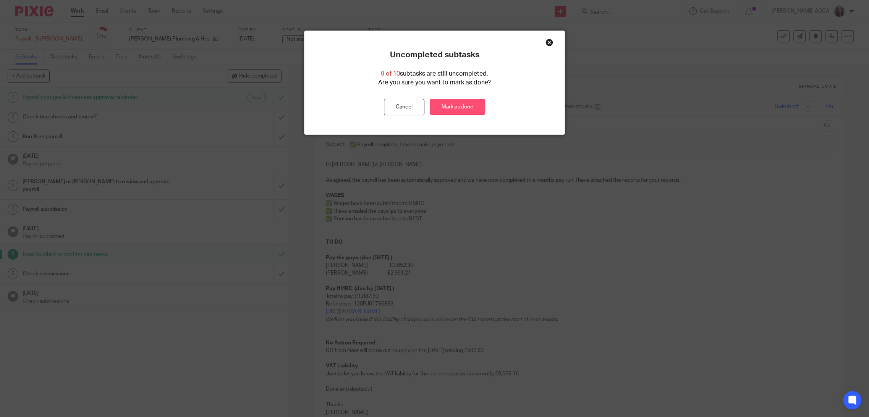
click at [468, 107] on link "Mark as done" at bounding box center [457, 107] width 55 height 16
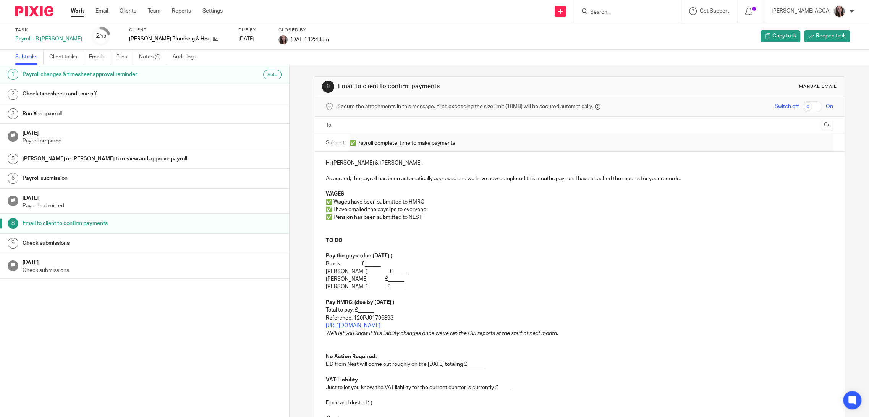
click at [614, 13] on input "Search" at bounding box center [623, 12] width 69 height 7
type input "[PERSON_NAME]"
click at [626, 28] on link at bounding box center [670, 33] width 164 height 18
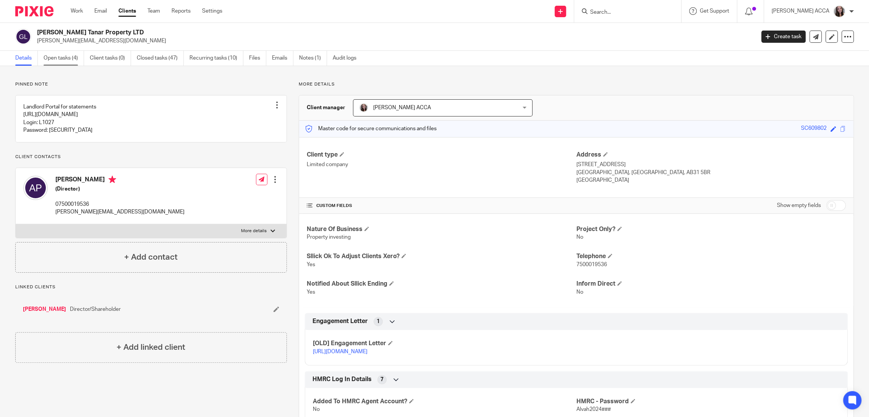
click at [71, 59] on link "Open tasks (4)" at bounding box center [64, 58] width 40 height 15
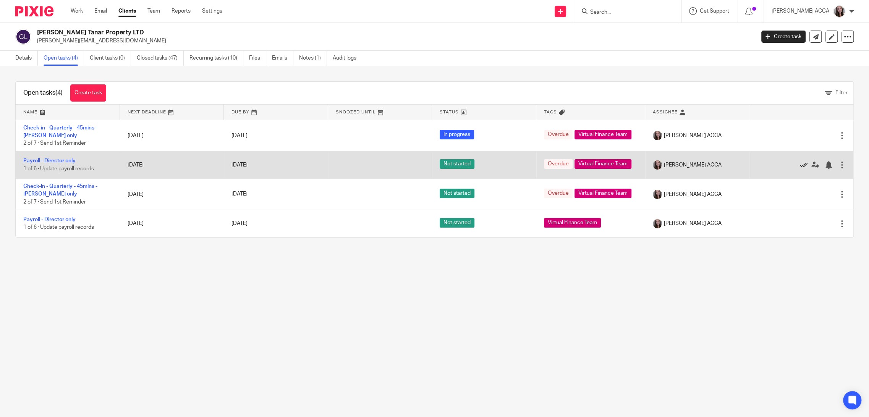
click at [800, 164] on link at bounding box center [805, 165] width 11 height 8
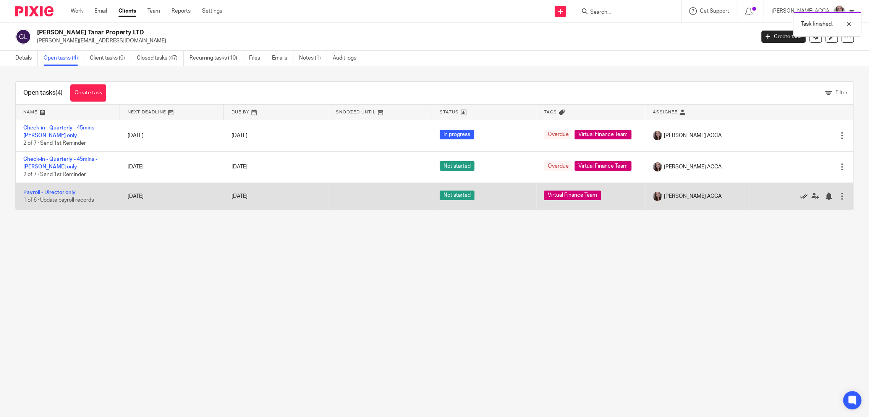
click at [800, 197] on icon at bounding box center [804, 197] width 8 height 8
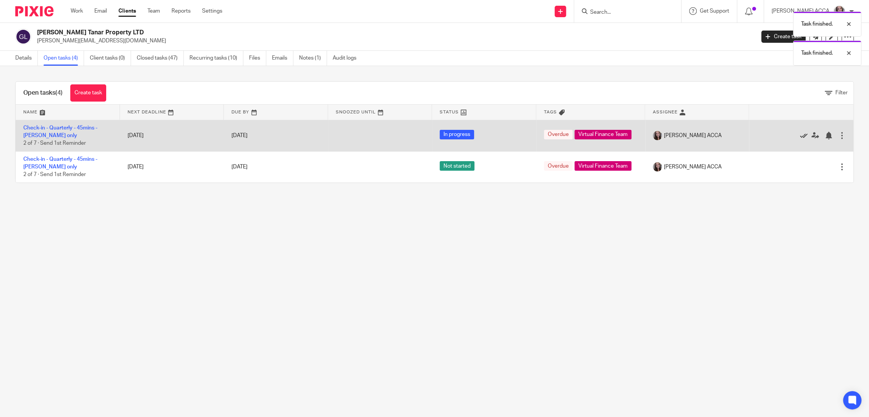
click at [800, 134] on icon at bounding box center [804, 136] width 8 height 8
